Goal: Transaction & Acquisition: Download file/media

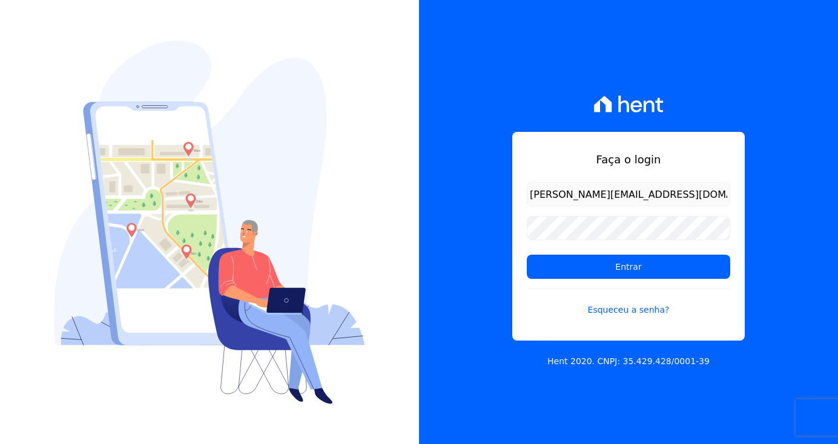
type input "[PERSON_NAME][EMAIL_ADDRESS][DOMAIN_NAME]"
click at [625, 261] on input "Entrar" at bounding box center [628, 267] width 203 height 24
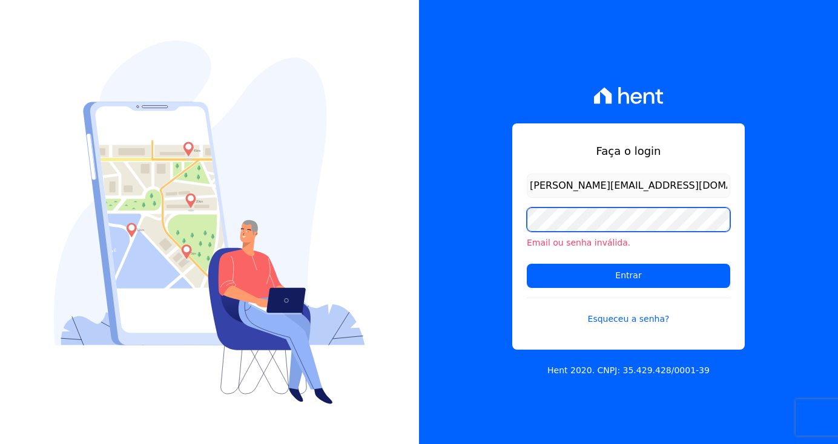
click at [628, 275] on input "Entrar" at bounding box center [628, 276] width 203 height 24
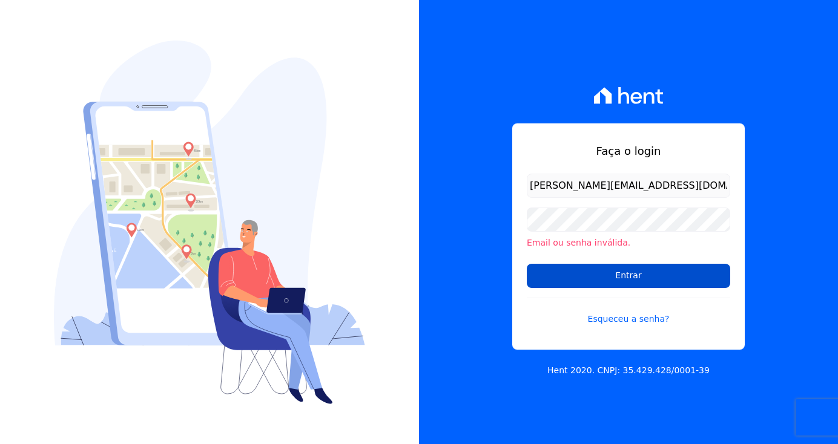
click at [582, 280] on input "Entrar" at bounding box center [628, 276] width 203 height 24
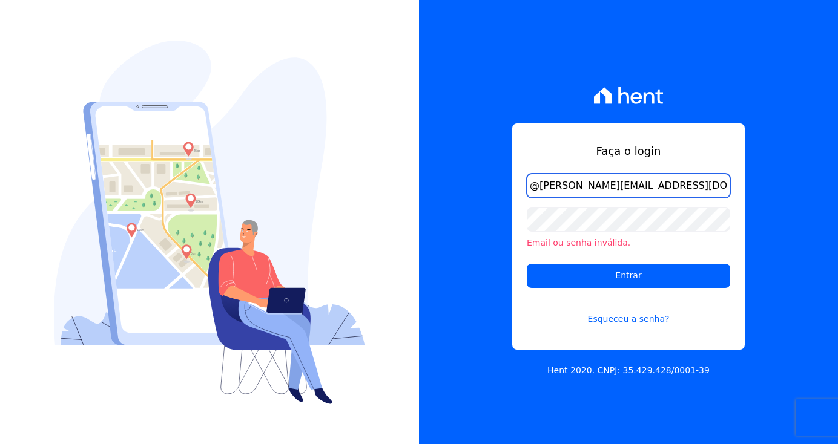
type input "raquel.pradie@porto5.com.br"
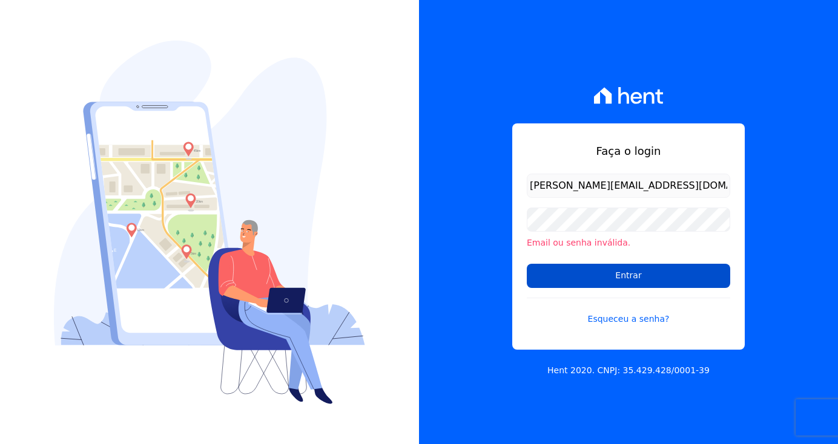
click at [707, 276] on input "Entrar" at bounding box center [628, 276] width 203 height 24
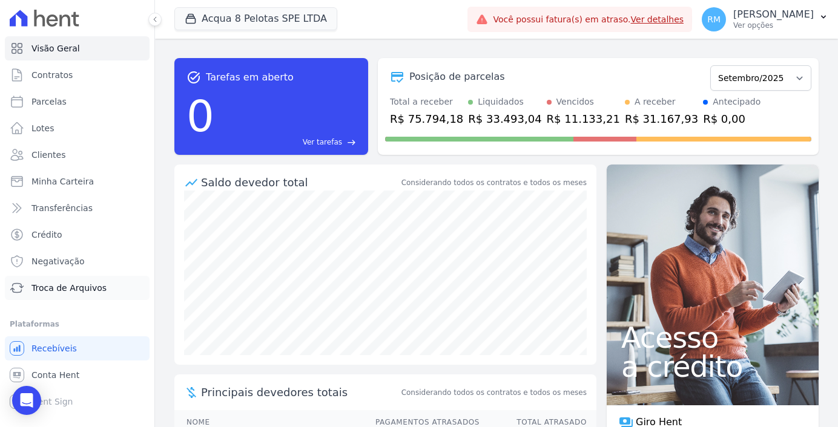
click at [88, 293] on span "Troca de Arquivos" at bounding box center [68, 288] width 75 height 12
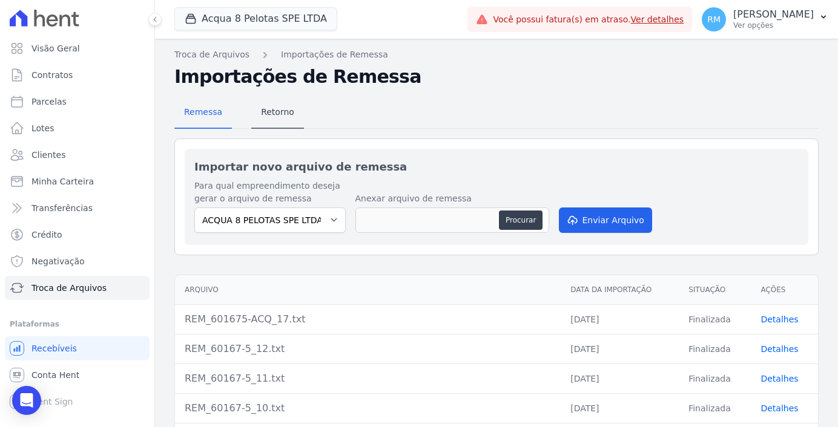
click at [270, 102] on span "Retorno" at bounding box center [278, 112] width 48 height 24
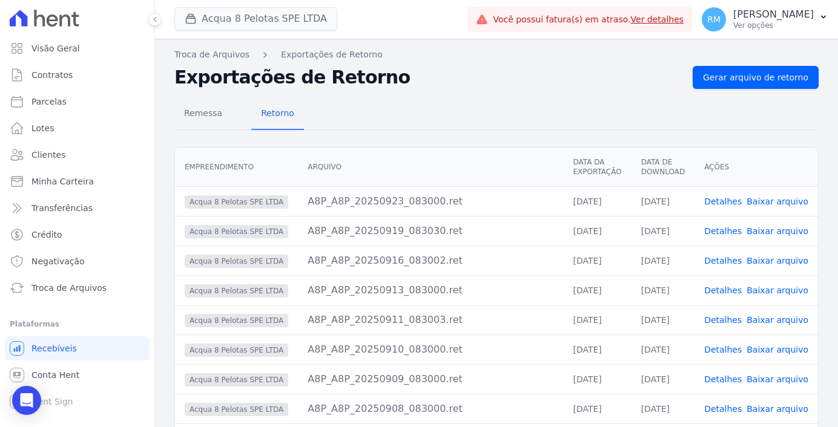
click at [233, 27] on button "Acqua 8 Pelotas SPE LTDA" at bounding box center [255, 18] width 163 height 23
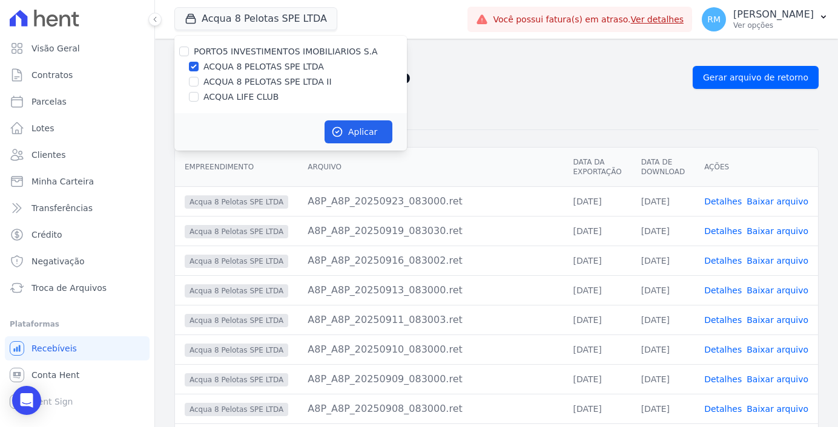
click at [234, 97] on label "ACQUA LIFE CLUB" at bounding box center [240, 97] width 75 height 13
click at [199, 97] on input "ACQUA LIFE CLUB" at bounding box center [194, 97] width 10 height 10
checkbox input "true"
click at [234, 63] on label "ACQUA 8 PELOTAS SPE LTDA" at bounding box center [263, 67] width 120 height 13
click at [199, 63] on input "ACQUA 8 PELOTAS SPE LTDA" at bounding box center [194, 67] width 10 height 10
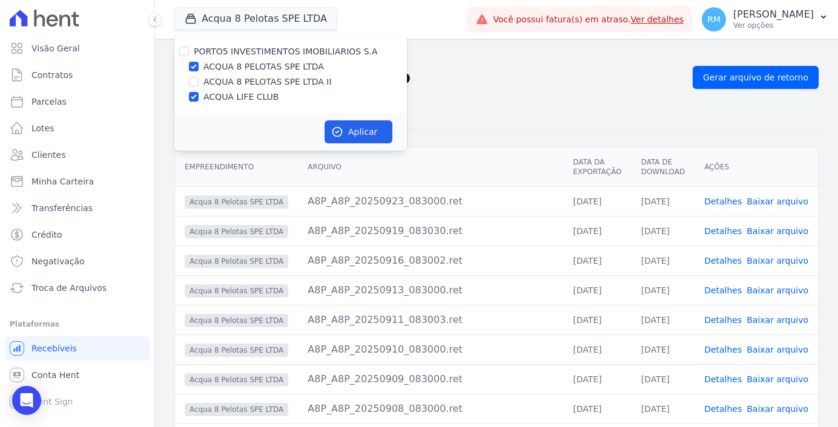
checkbox input "false"
click at [354, 129] on button "Aplicar" at bounding box center [358, 131] width 68 height 23
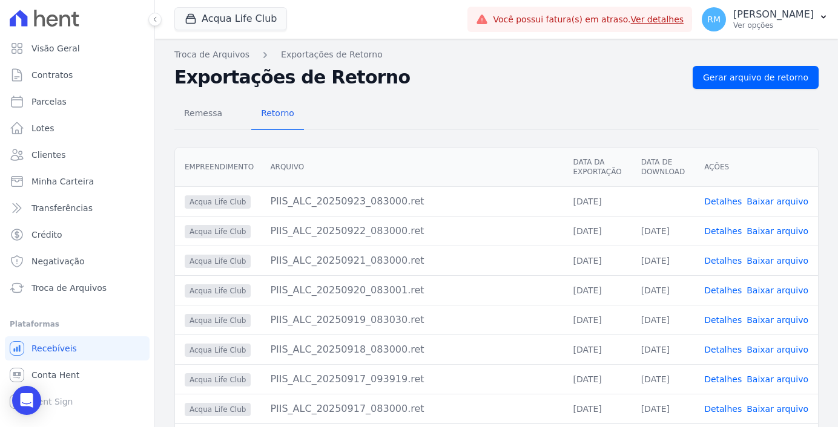
click at [790, 200] on link "Baixar arquivo" at bounding box center [777, 202] width 62 height 10
click at [625, 1] on div "Acqua Life Club PORTO5 INVESTIMENTOS IMOBILIARIOS S.A ACQUA 8 PELOTAS SPE LTDA …" at bounding box center [496, 19] width 683 height 39
